Goal: Book appointment/travel/reservation

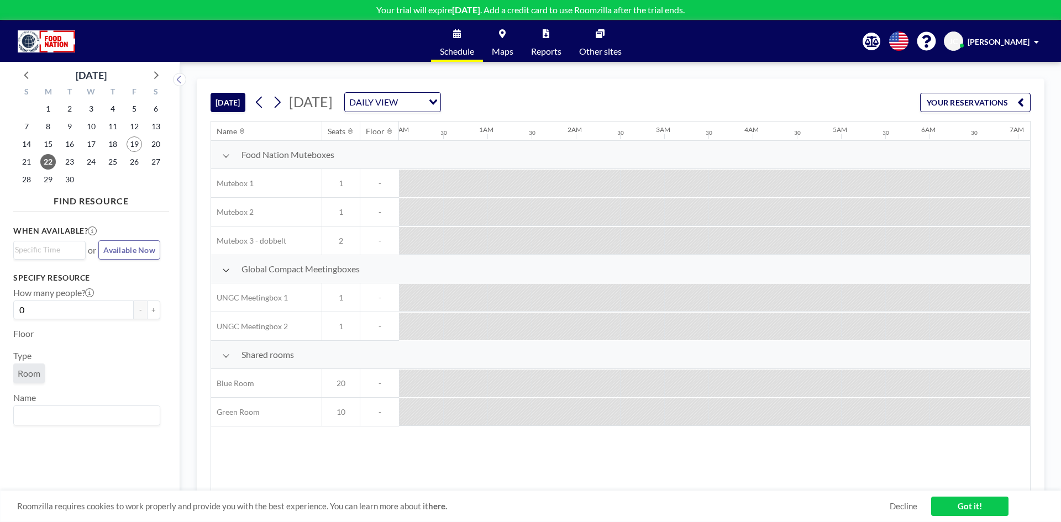
click at [966, 503] on link "Got it!" at bounding box center [969, 506] width 77 height 19
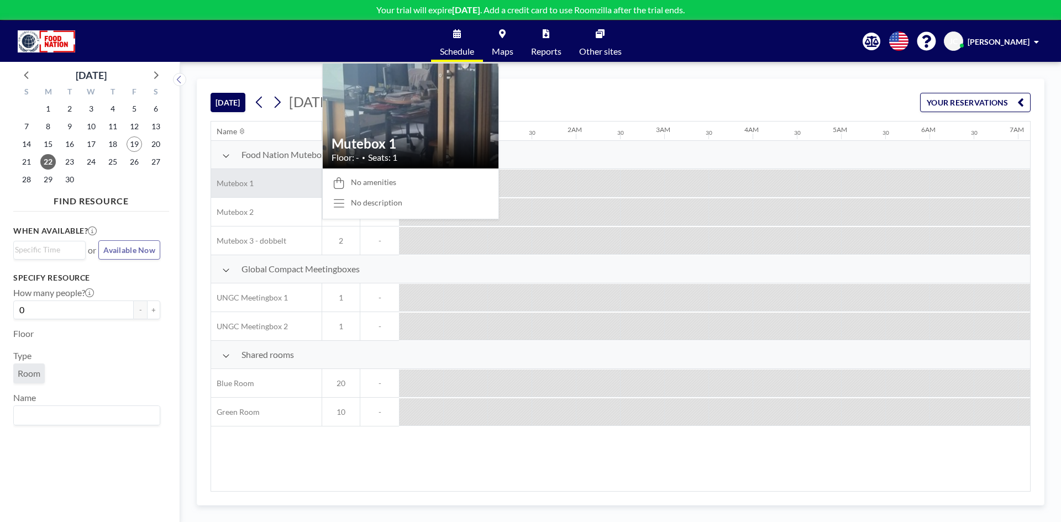
click at [277, 187] on div "Mutebox 1" at bounding box center [266, 183] width 111 height 28
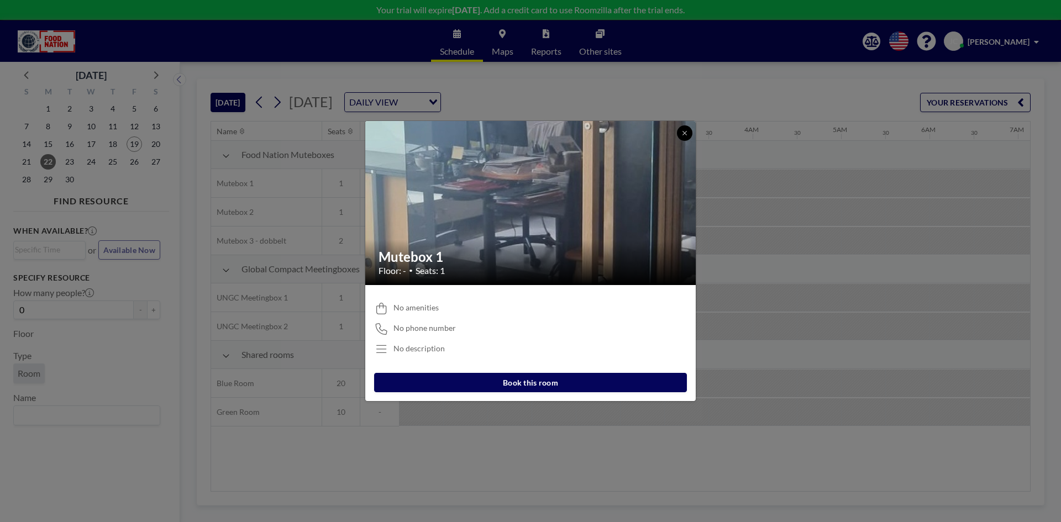
click at [683, 133] on icon at bounding box center [684, 133] width 7 height 7
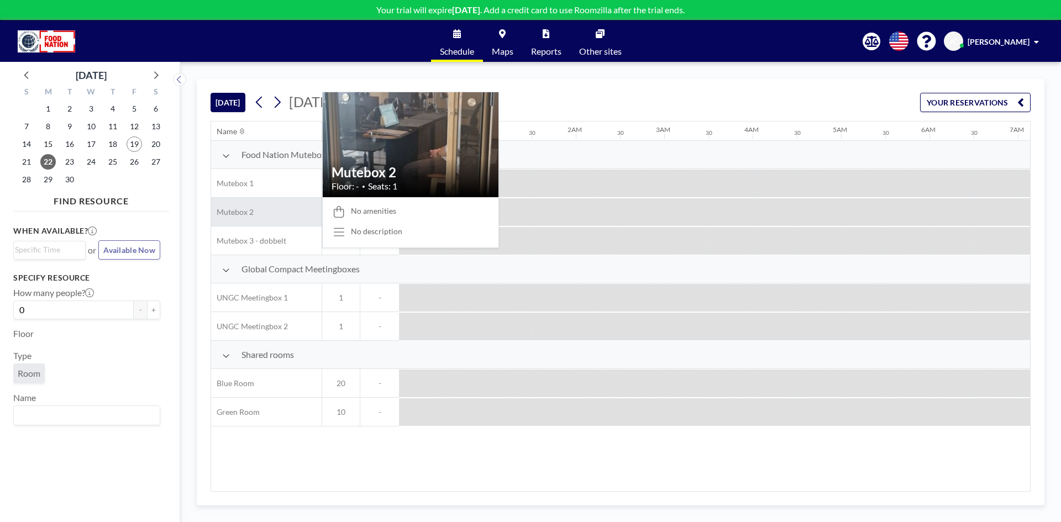
click at [307, 220] on div "Mutebox 2" at bounding box center [266, 212] width 111 height 28
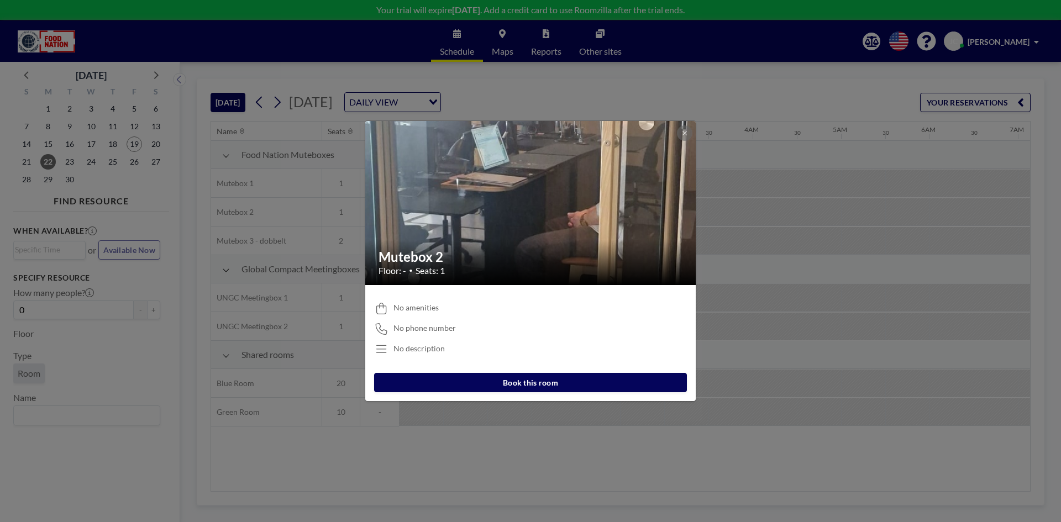
click at [528, 387] on button "Book this room" at bounding box center [530, 382] width 313 height 19
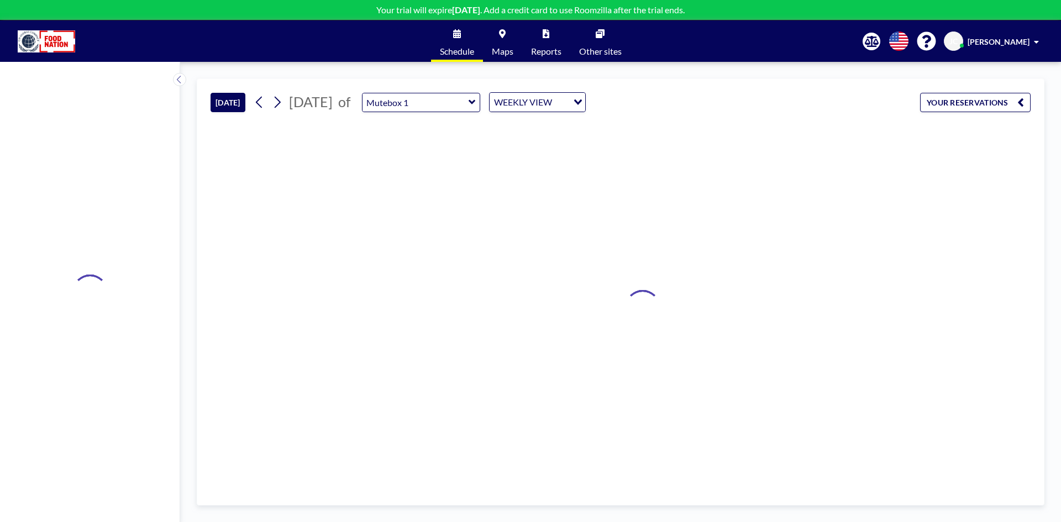
type input "Mutebox 2"
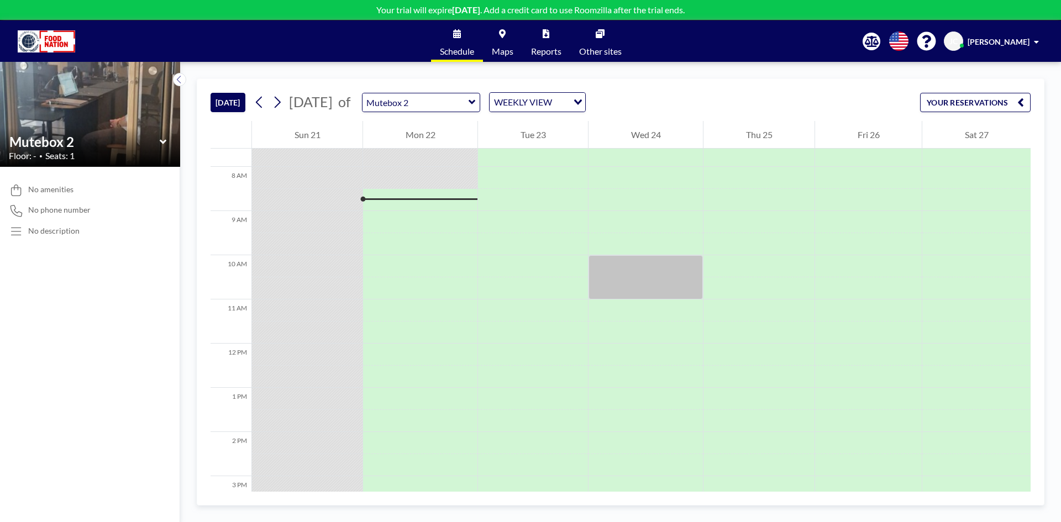
scroll to position [354, 0]
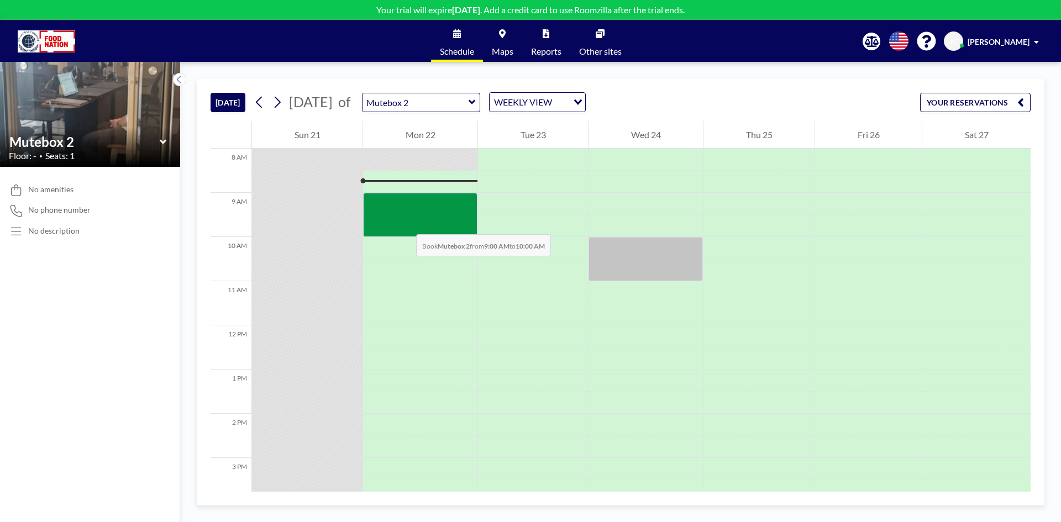
drag, startPoint x: 405, startPoint y: 201, endPoint x: 405, endPoint y: 223, distance: 22.1
click at [405, 223] on div at bounding box center [420, 215] width 114 height 44
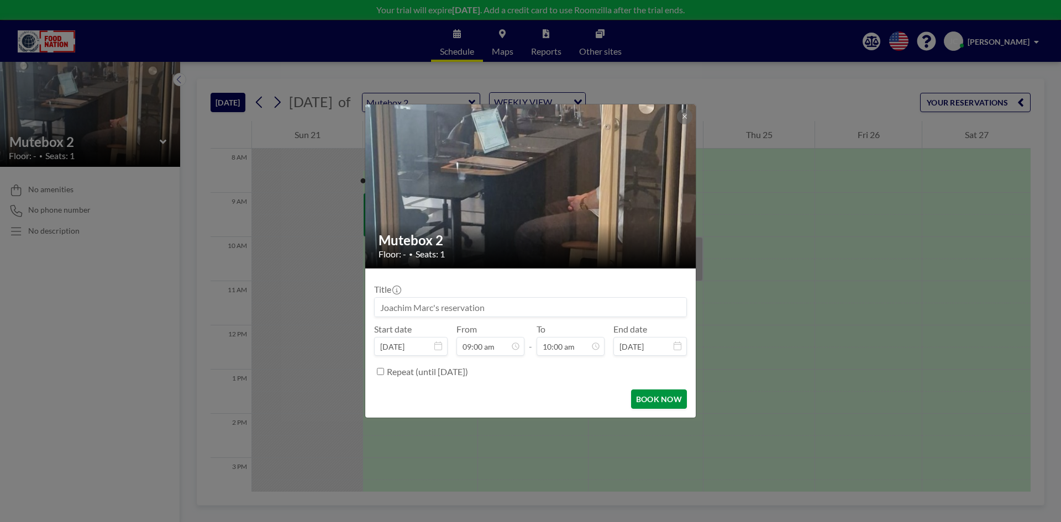
click at [662, 397] on button "BOOK NOW" at bounding box center [659, 399] width 56 height 19
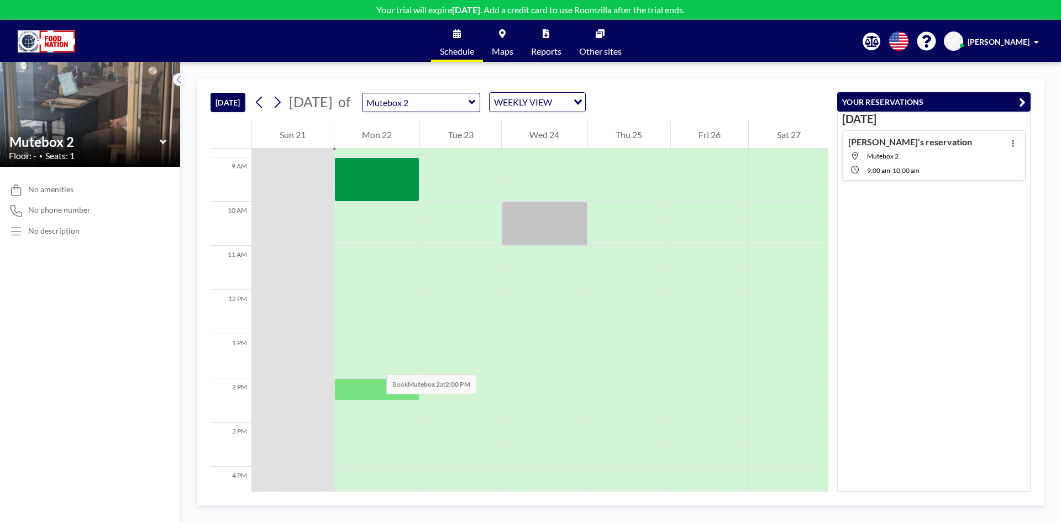
scroll to position [409, 0]
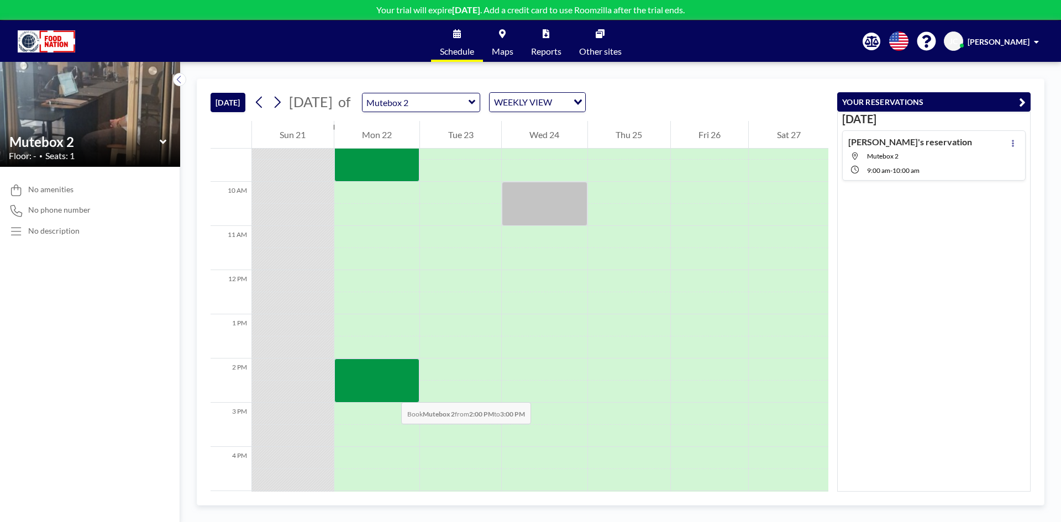
drag, startPoint x: 381, startPoint y: 363, endPoint x: 390, endPoint y: 391, distance: 29.5
click at [390, 391] on div at bounding box center [377, 381] width 86 height 44
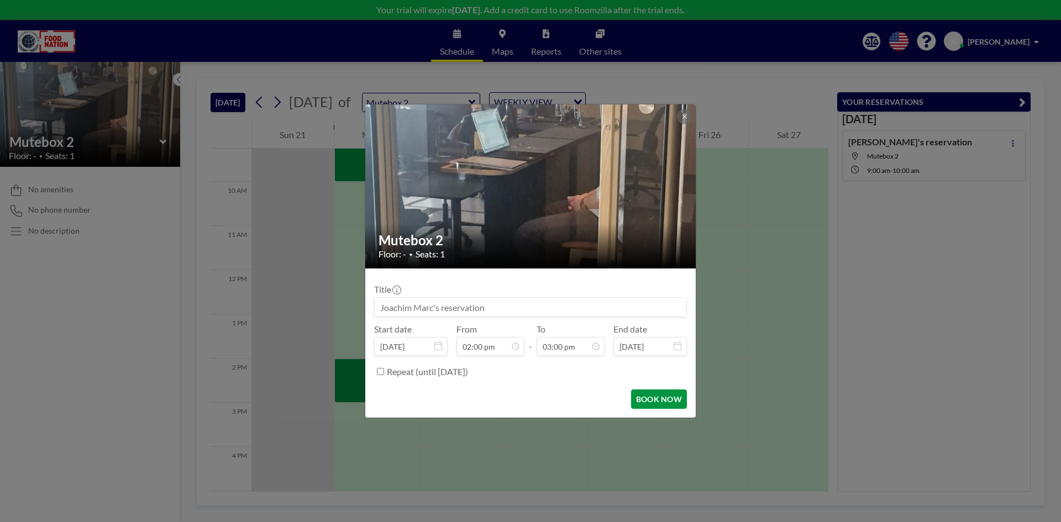
scroll to position [0, 0]
click at [651, 399] on button "BOOK NOW" at bounding box center [659, 399] width 56 height 19
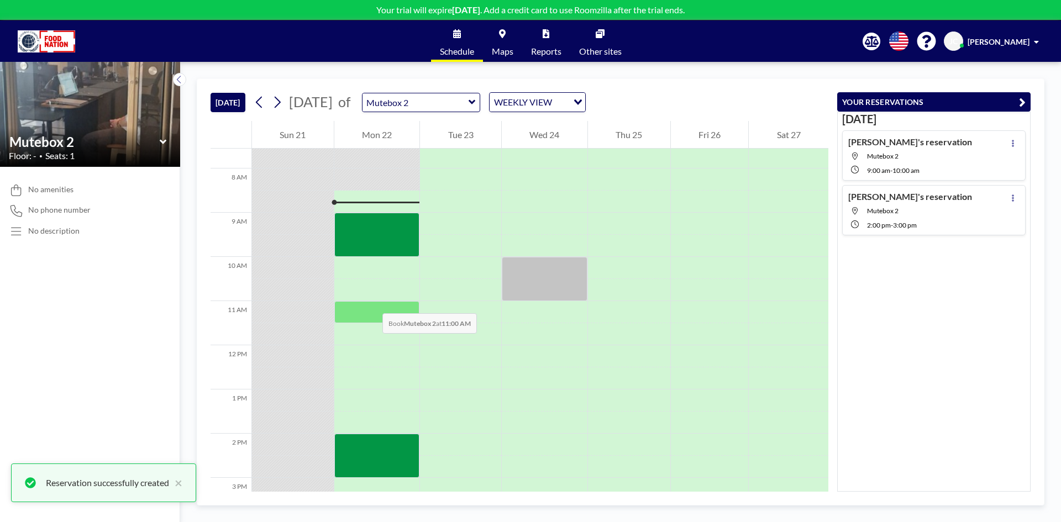
scroll to position [354, 0]
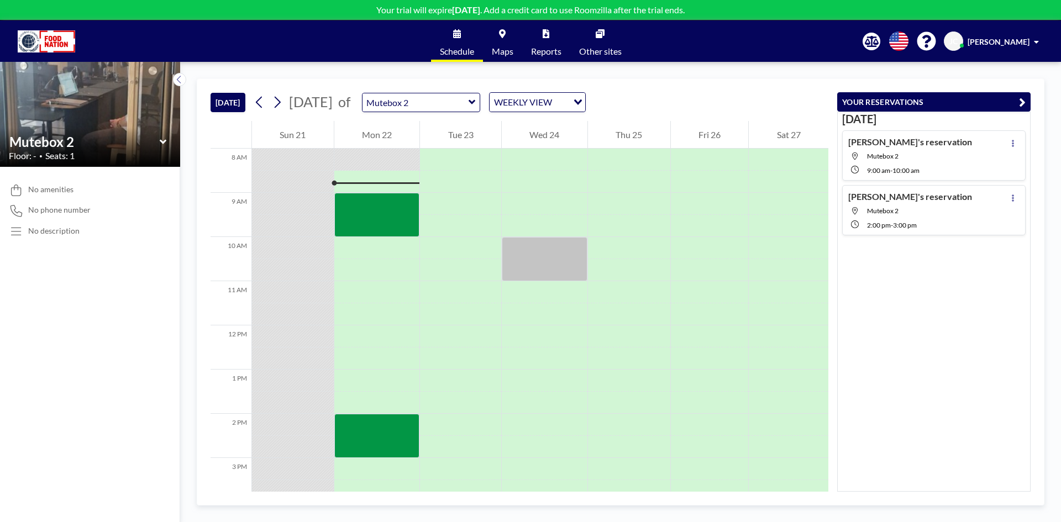
click at [164, 141] on icon at bounding box center [162, 141] width 7 height 4
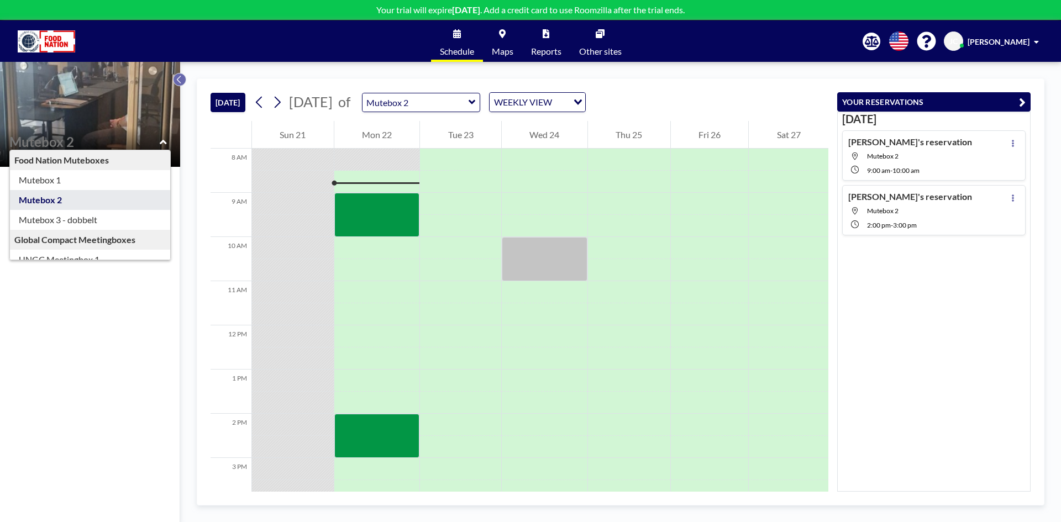
click at [176, 79] on icon at bounding box center [179, 79] width 7 height 11
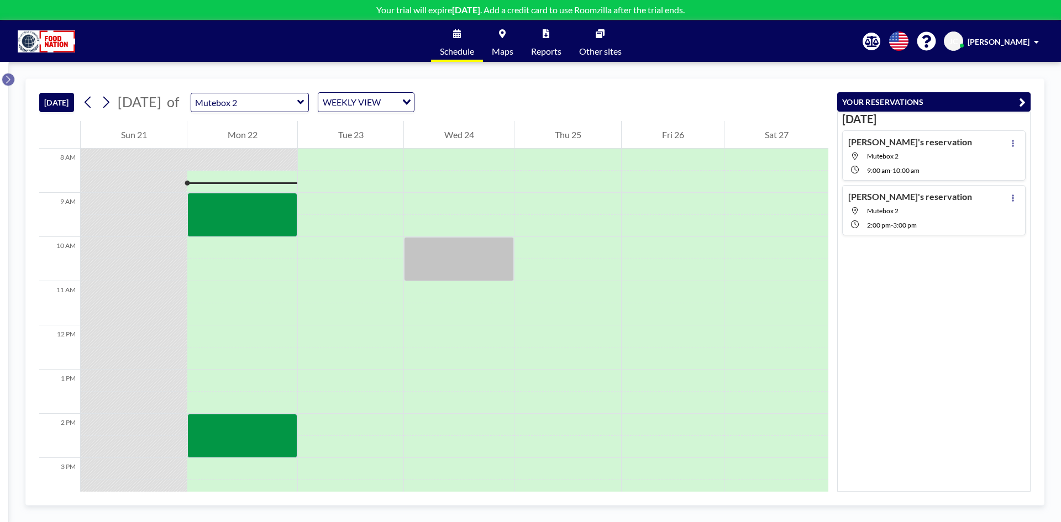
click at [8, 80] on icon at bounding box center [7, 79] width 7 height 11
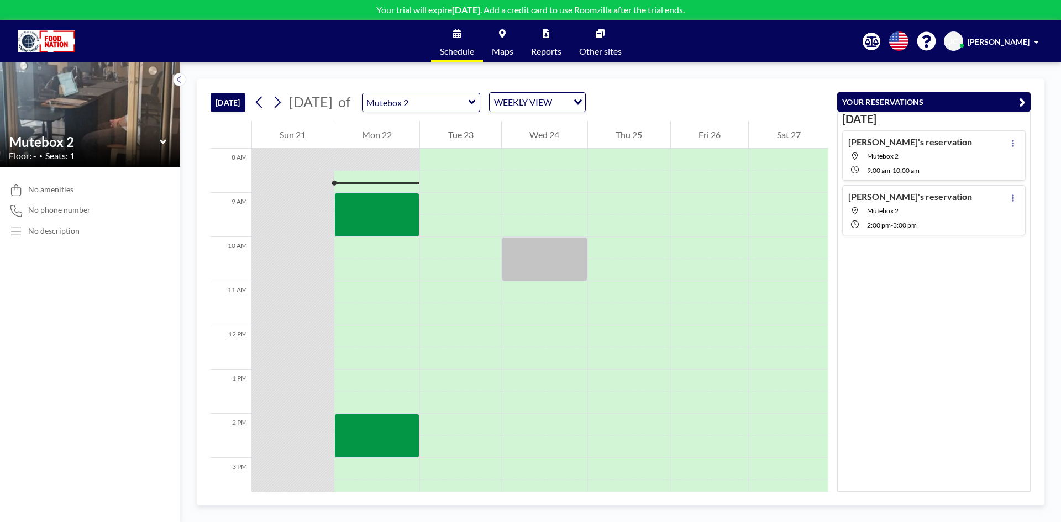
click at [160, 140] on icon at bounding box center [163, 142] width 7 height 11
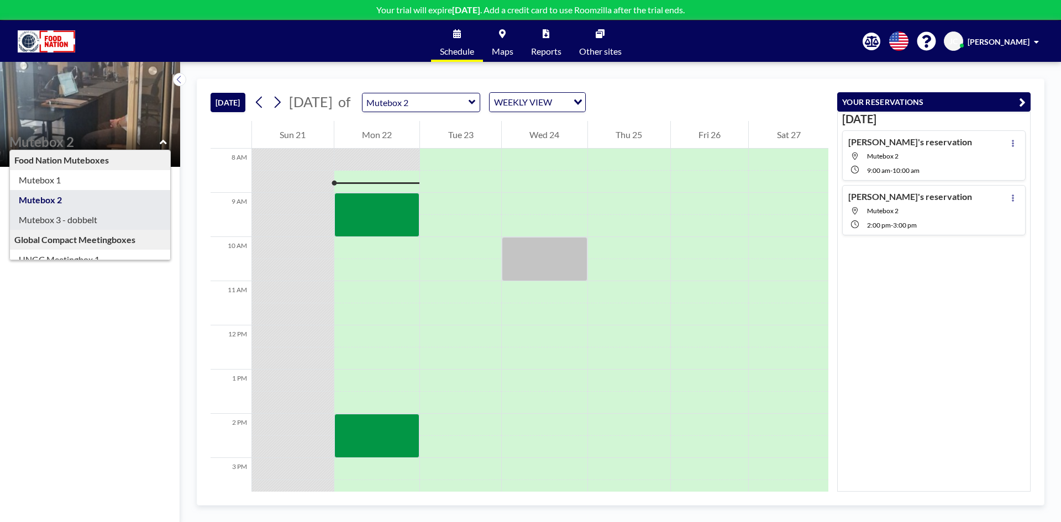
type input "Mutebox 3 - dobbelt"
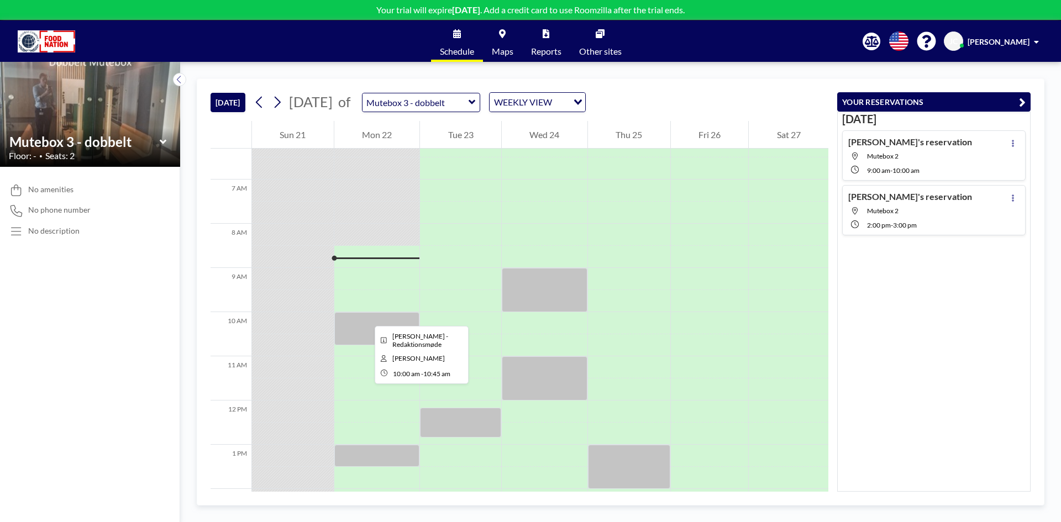
scroll to position [298, 0]
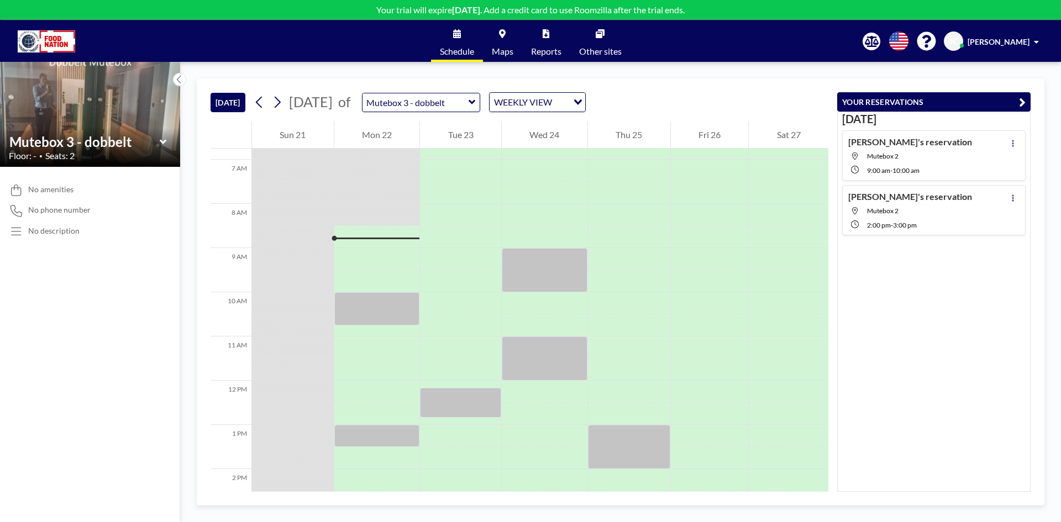
click at [162, 140] on icon at bounding box center [163, 142] width 7 height 11
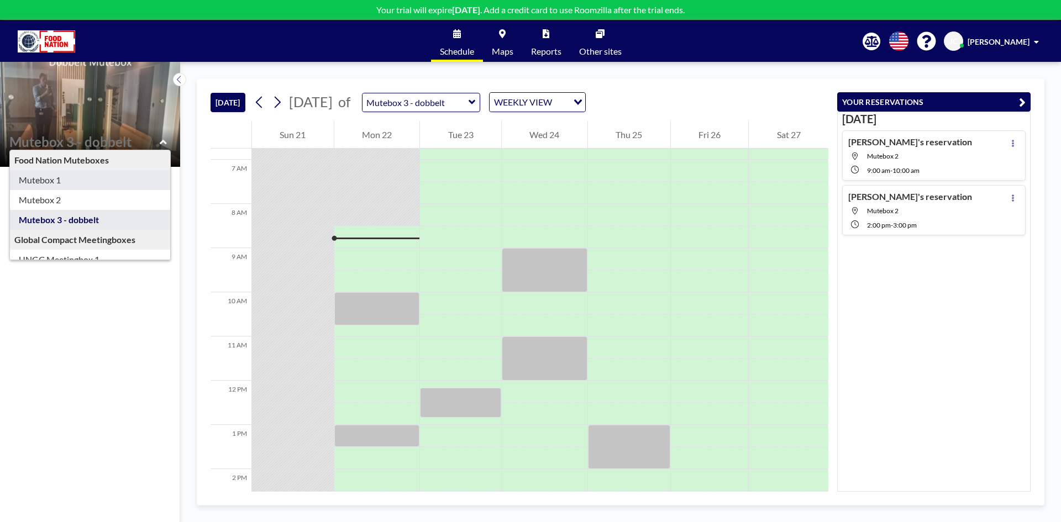
type input "Mutebox 1"
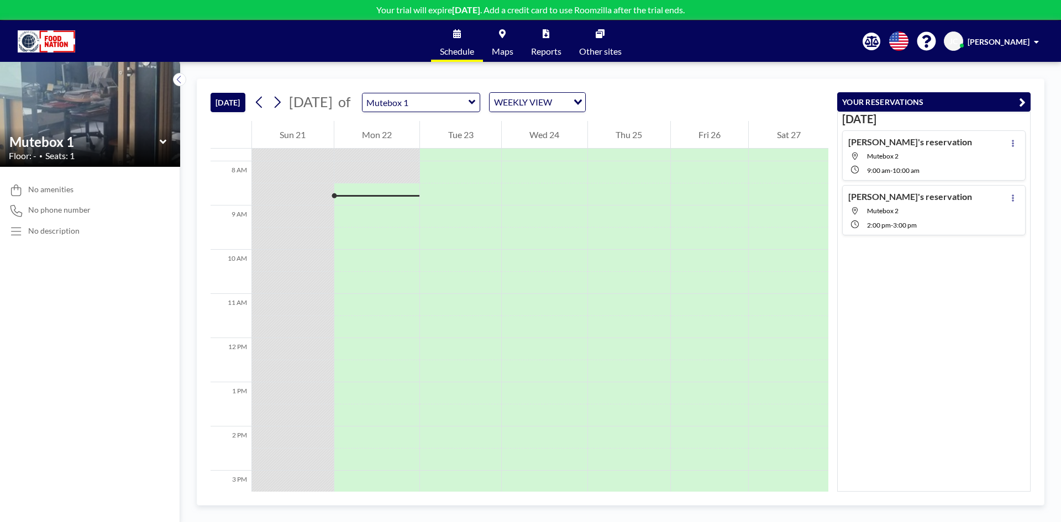
scroll to position [354, 0]
click at [164, 139] on icon at bounding box center [163, 142] width 7 height 11
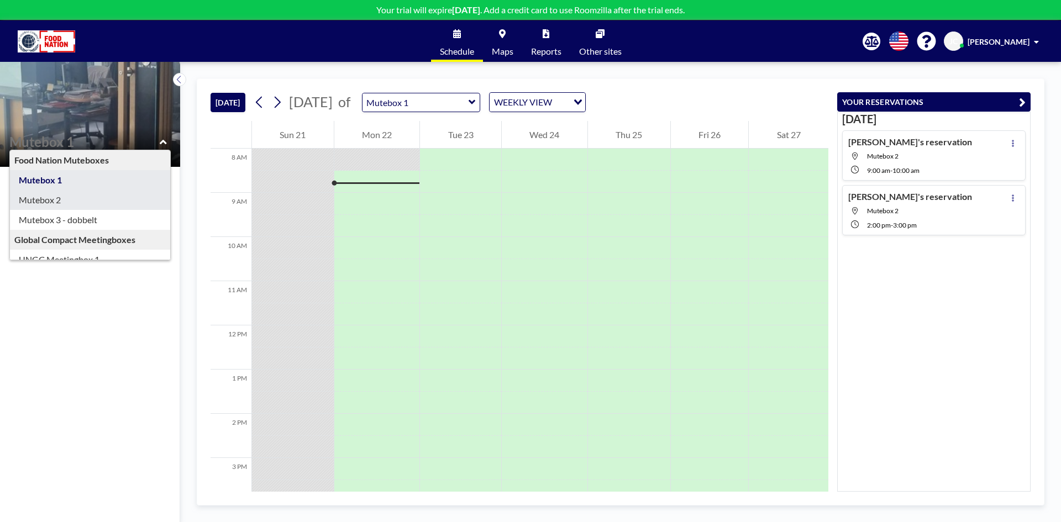
type input "Mutebox 2"
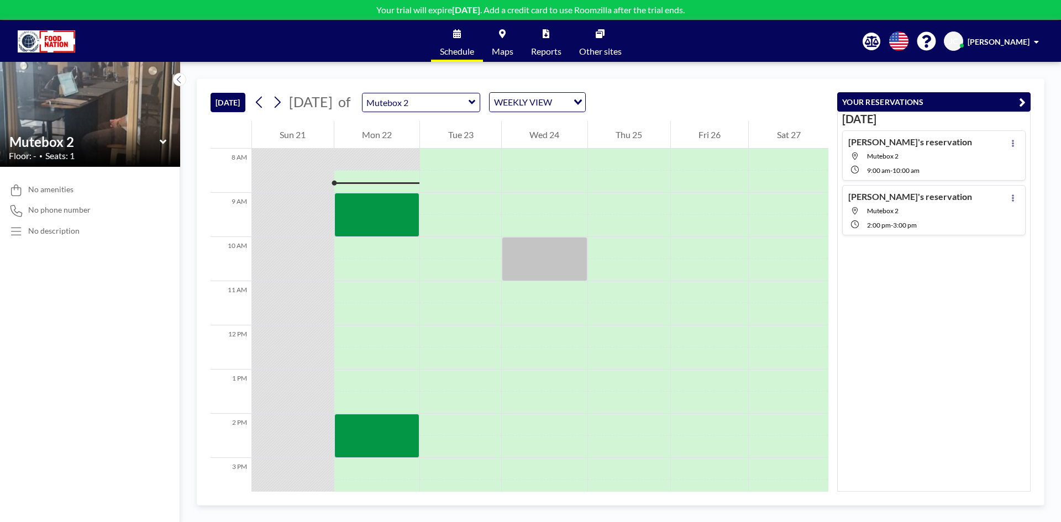
click at [162, 141] on icon at bounding box center [162, 141] width 7 height 4
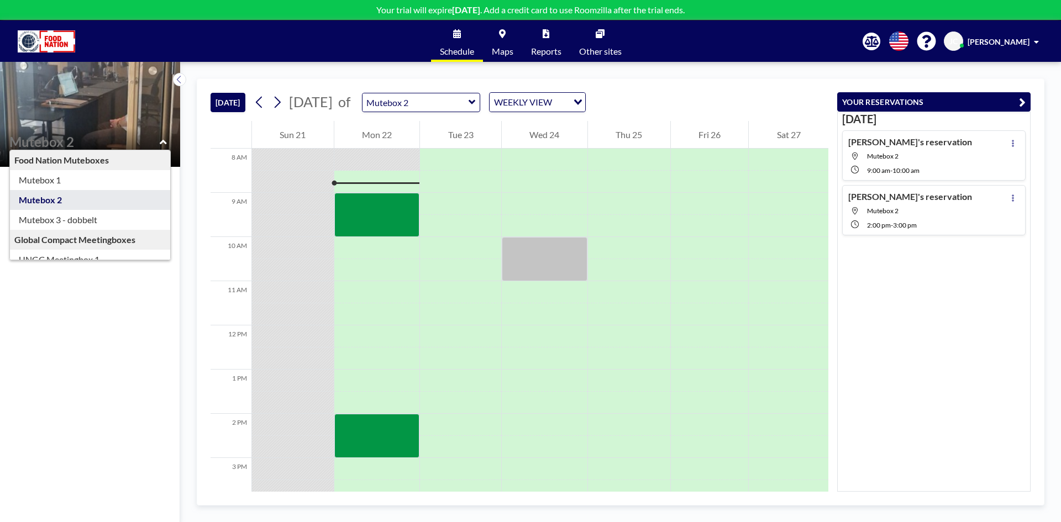
scroll to position [55, 0]
type input "UNGC Meetingbox 1"
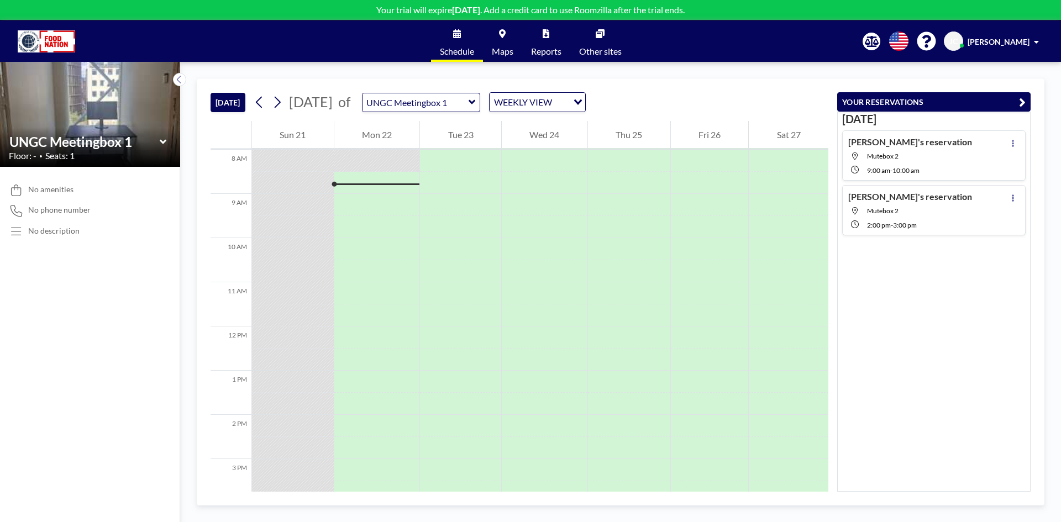
scroll to position [354, 0]
click at [161, 143] on icon at bounding box center [163, 142] width 7 height 11
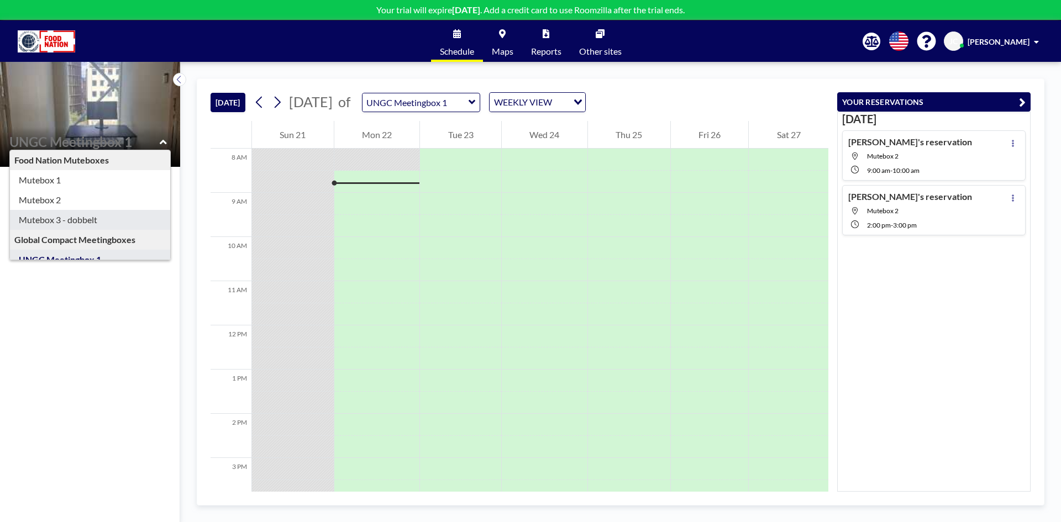
scroll to position [55, 0]
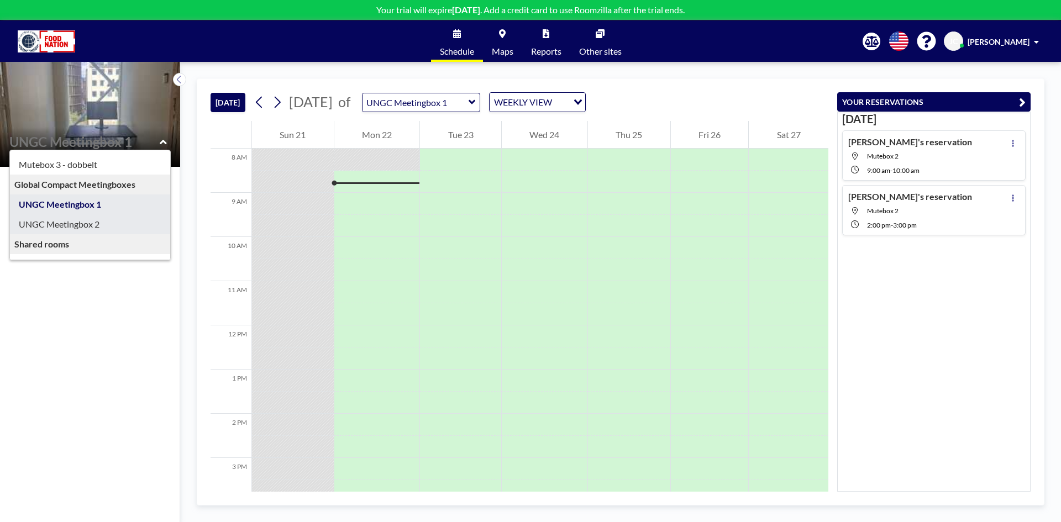
type input "UNGC Meetingbox 2"
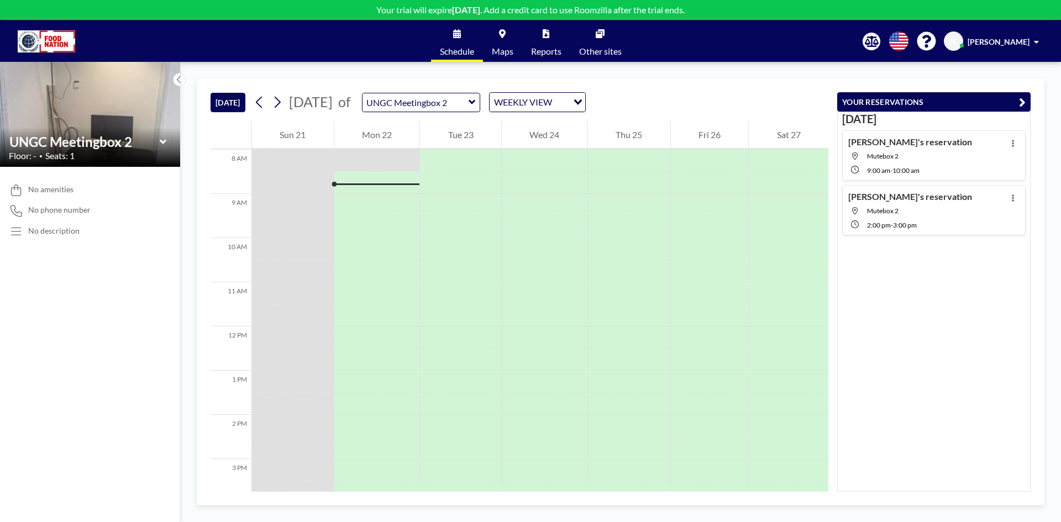
scroll to position [354, 0]
click at [165, 141] on icon at bounding box center [162, 141] width 7 height 4
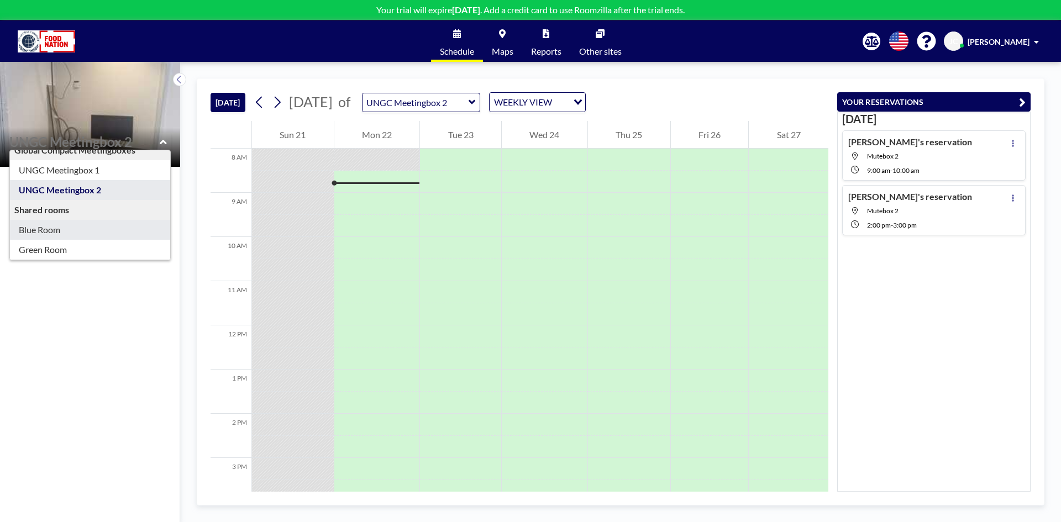
scroll to position [95, 0]
type input "Blue Room"
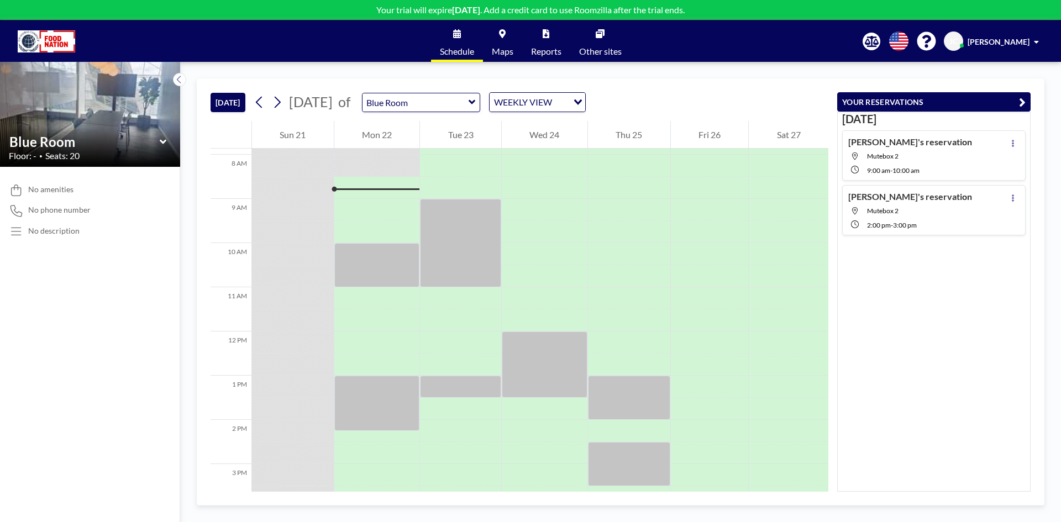
scroll to position [354, 0]
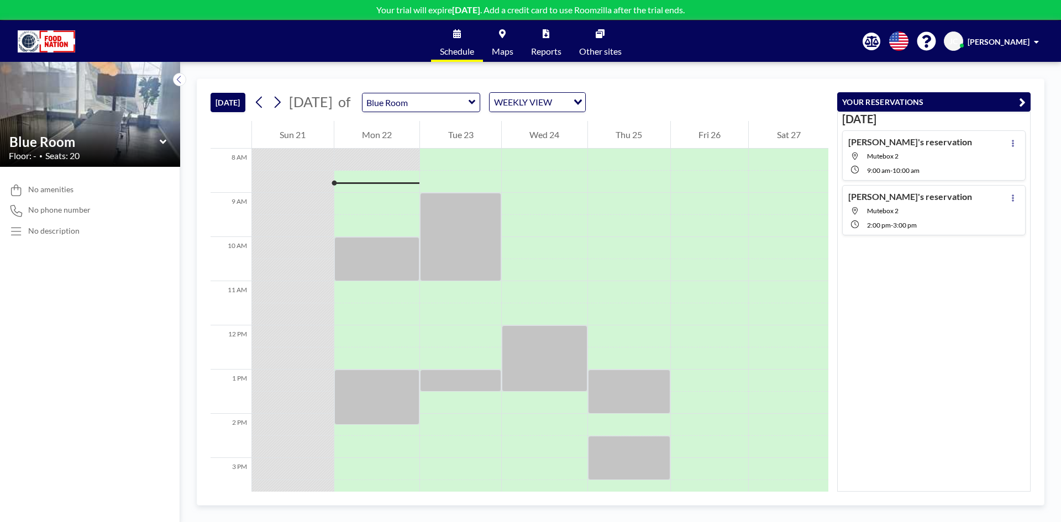
click at [166, 140] on div "Blue Room" at bounding box center [90, 141] width 162 height 17
click at [162, 143] on icon at bounding box center [162, 141] width 7 height 4
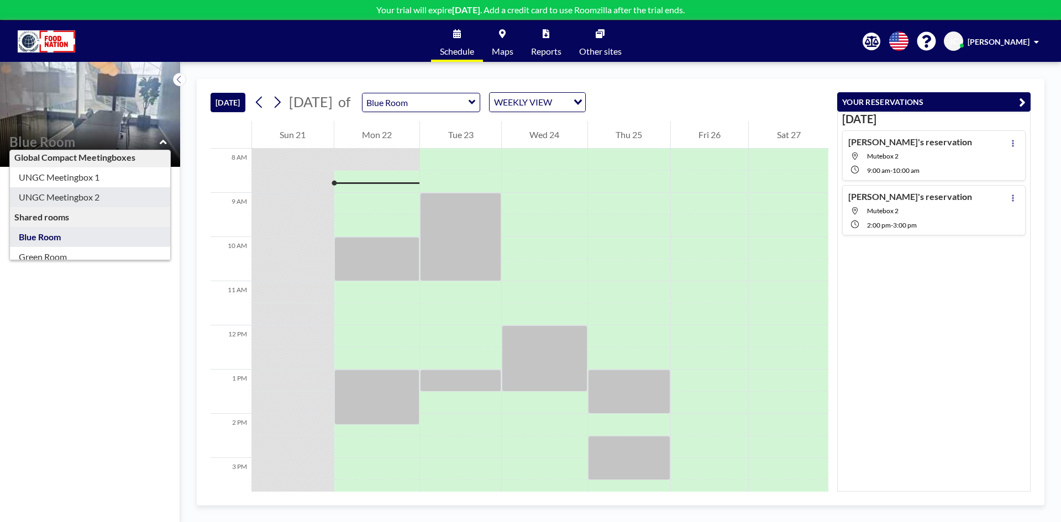
scroll to position [95, 0]
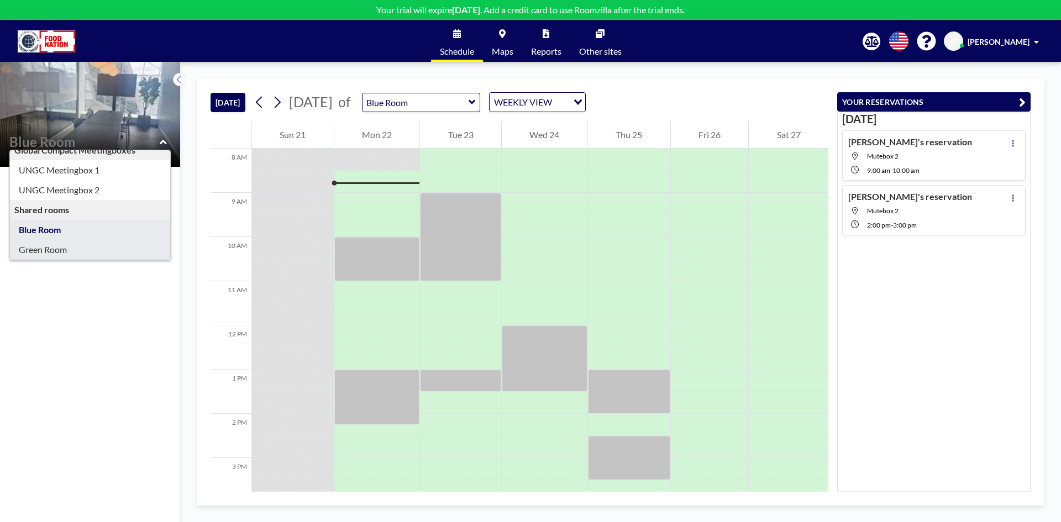
type input "Green Room"
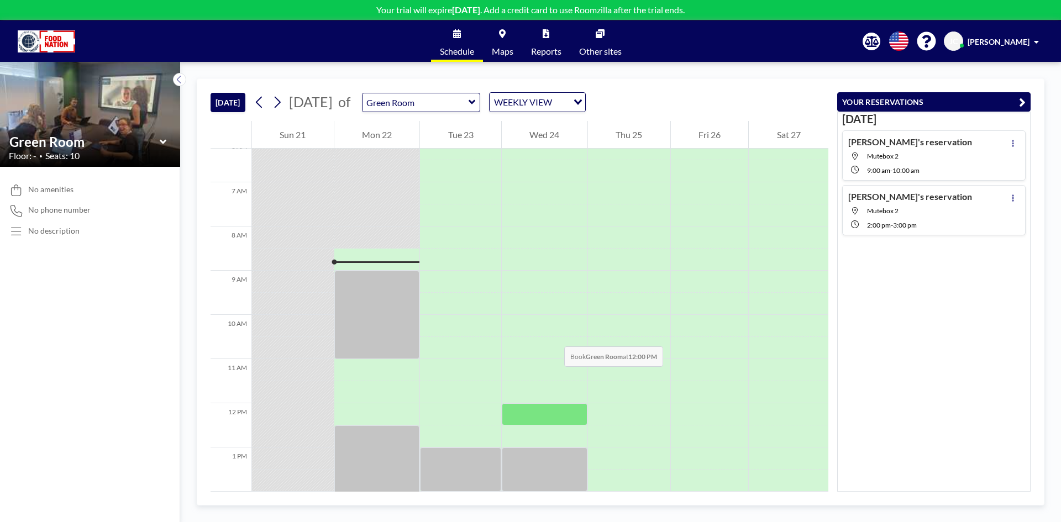
scroll to position [354, 0]
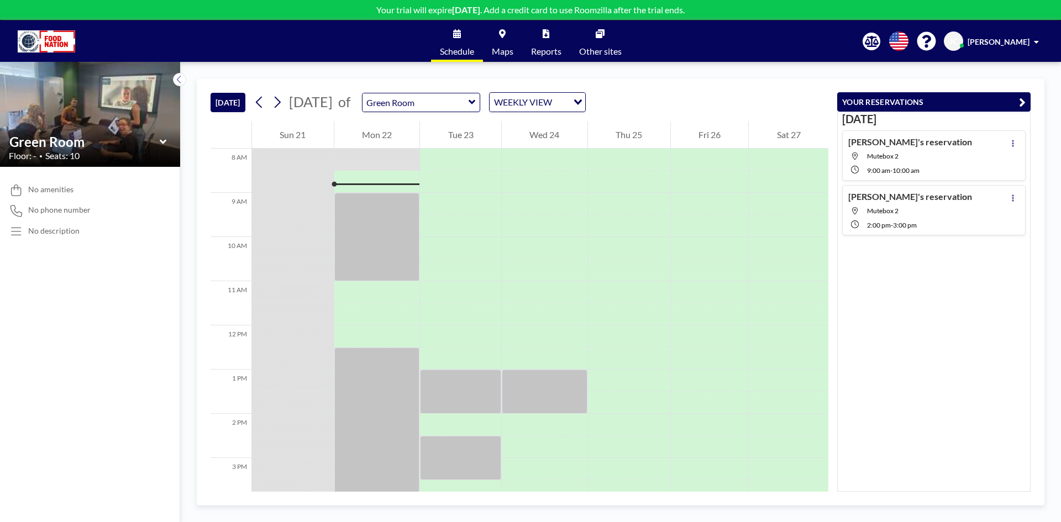
click at [160, 141] on icon at bounding box center [162, 141] width 7 height 4
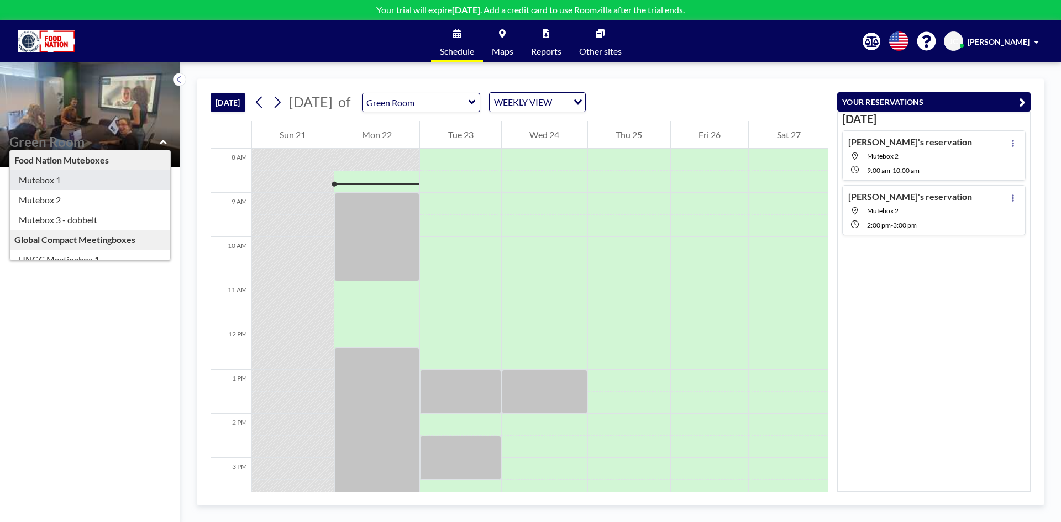
type input "Mutebox 1"
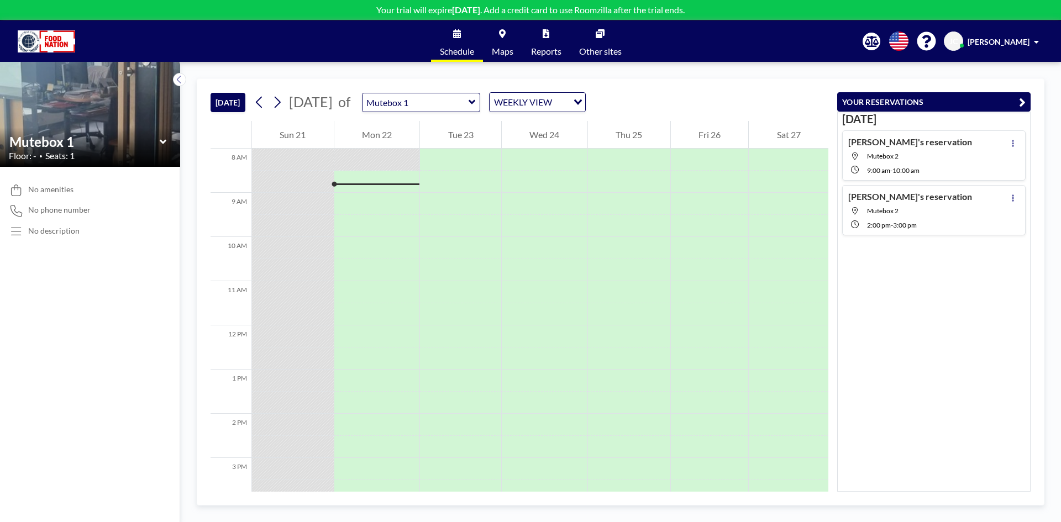
click at [163, 140] on icon at bounding box center [163, 142] width 7 height 11
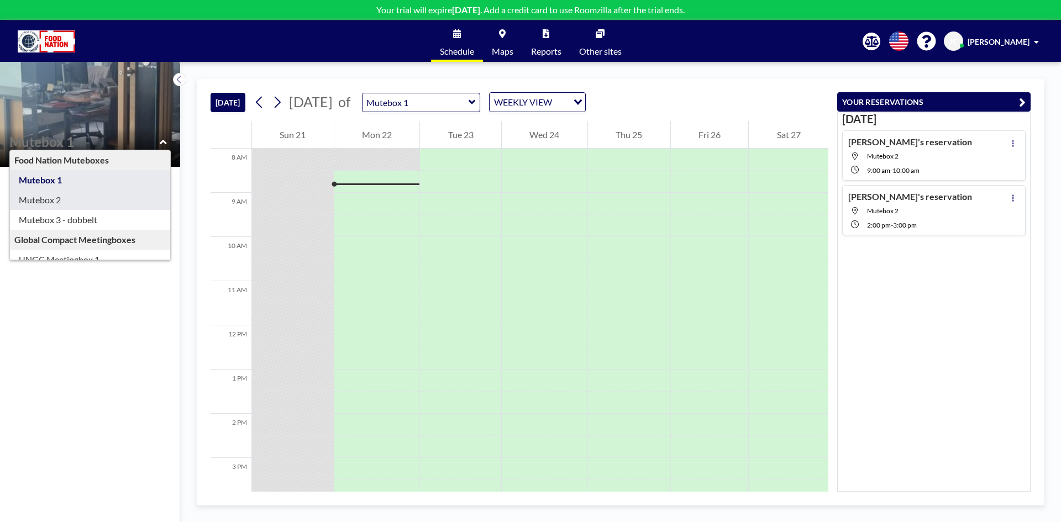
type input "Mutebox 2"
